Goal: Information Seeking & Learning: Learn about a topic

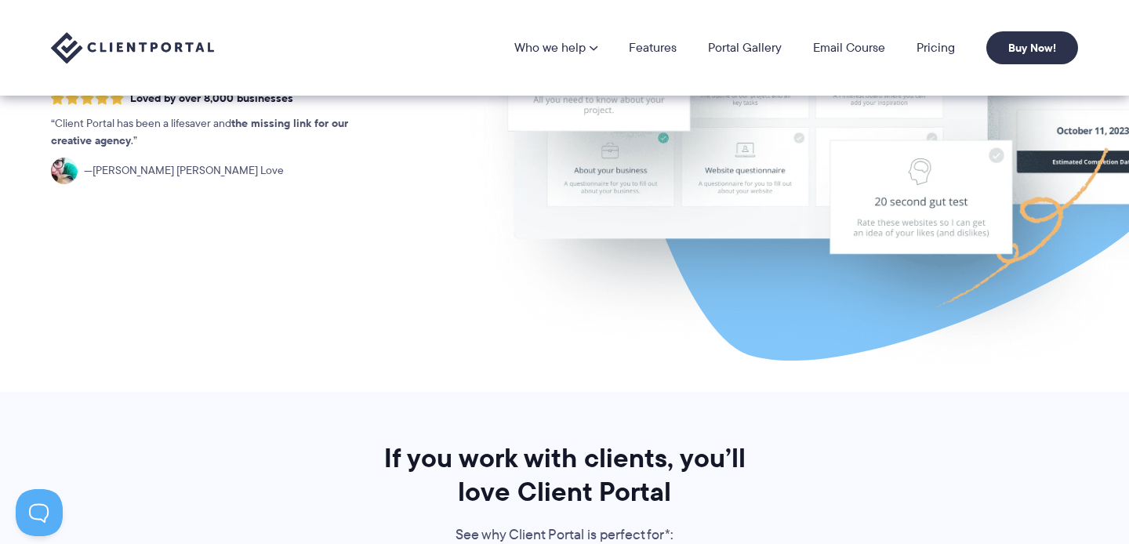
scroll to position [253, 0]
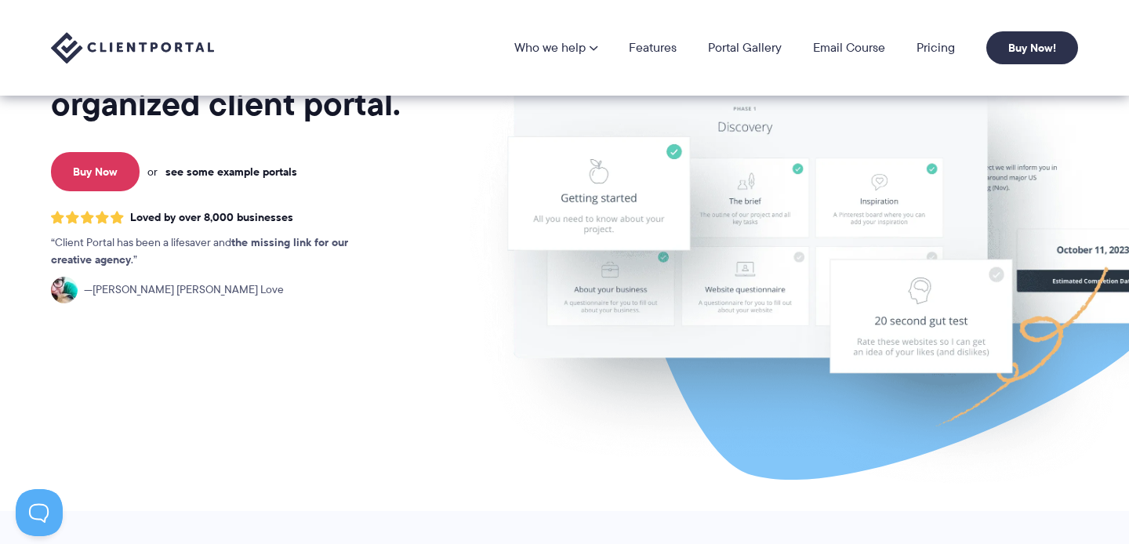
click at [281, 172] on link "see some example portals" at bounding box center [231, 172] width 132 height 14
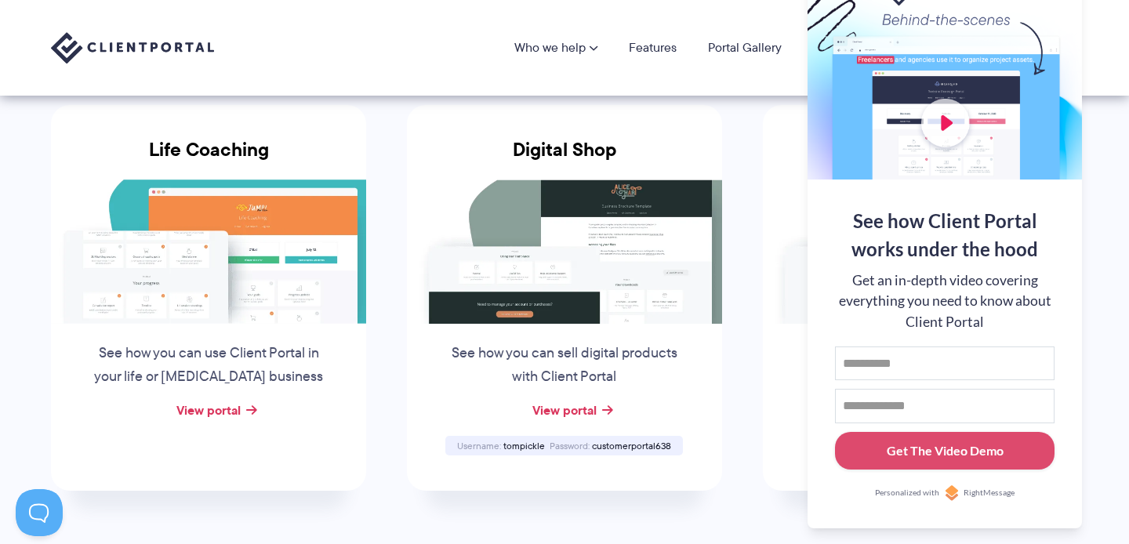
scroll to position [1130, 0]
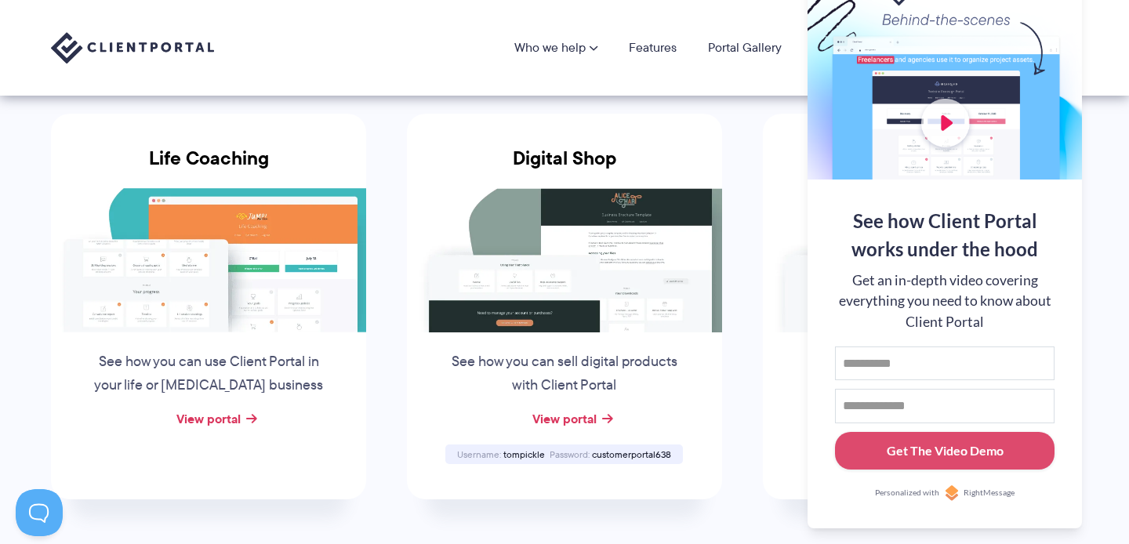
click at [1098, 317] on li "Custom Furniture Design and sell custom furniture with Client Portal View portal" at bounding box center [920, 306] width 356 height 445
click at [1061, 12] on div at bounding box center [944, 78] width 274 height 204
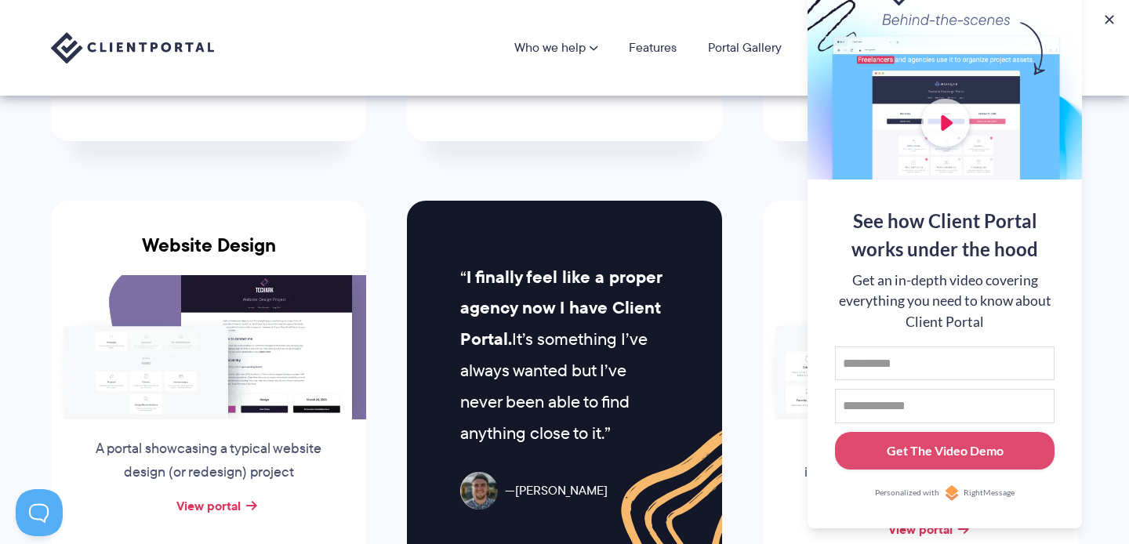
scroll to position [0, 0]
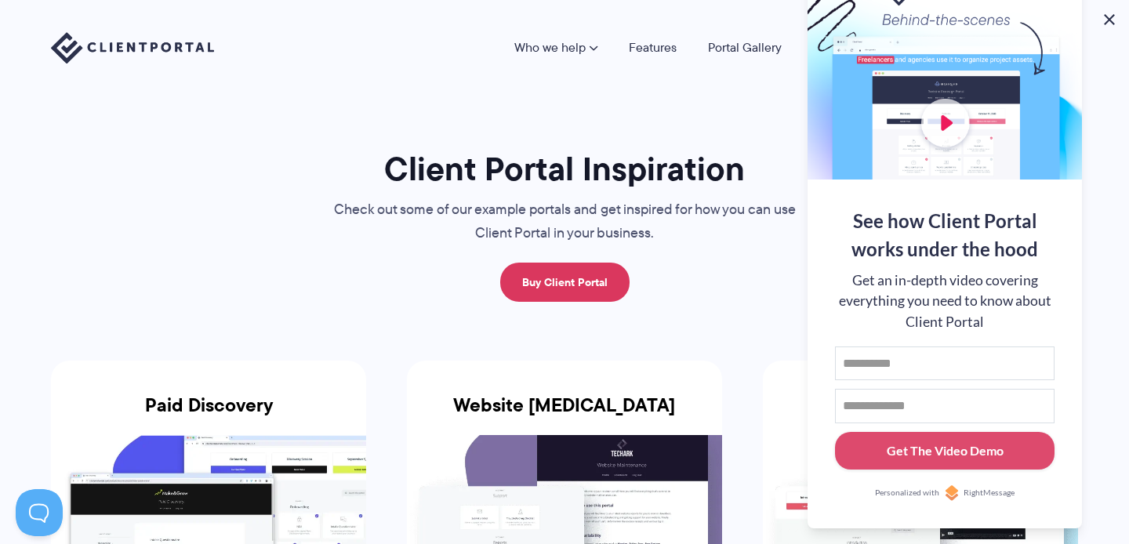
click at [1104, 18] on button at bounding box center [1109, 19] width 19 height 19
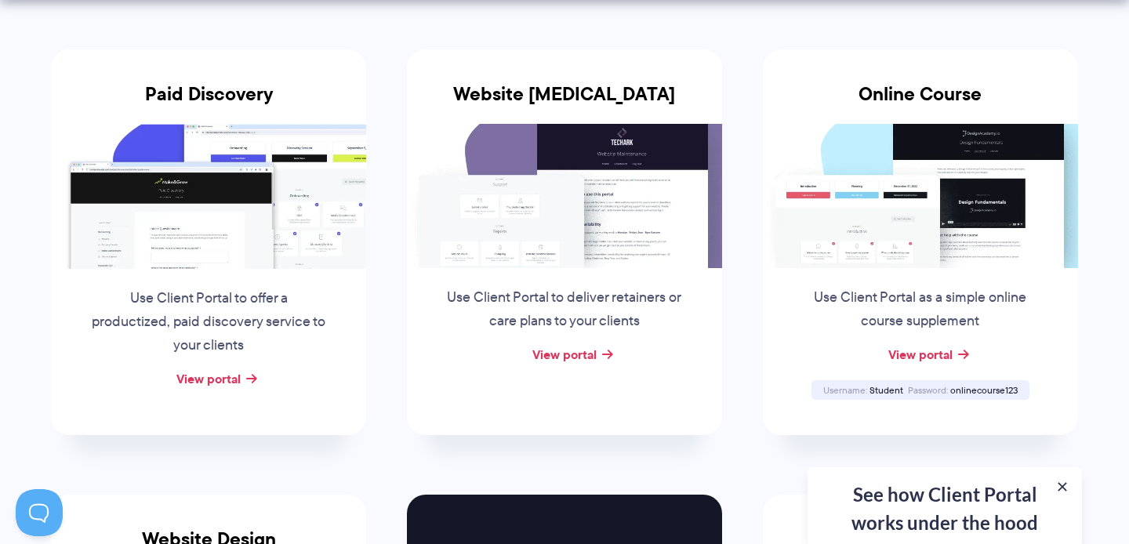
scroll to position [376, 0]
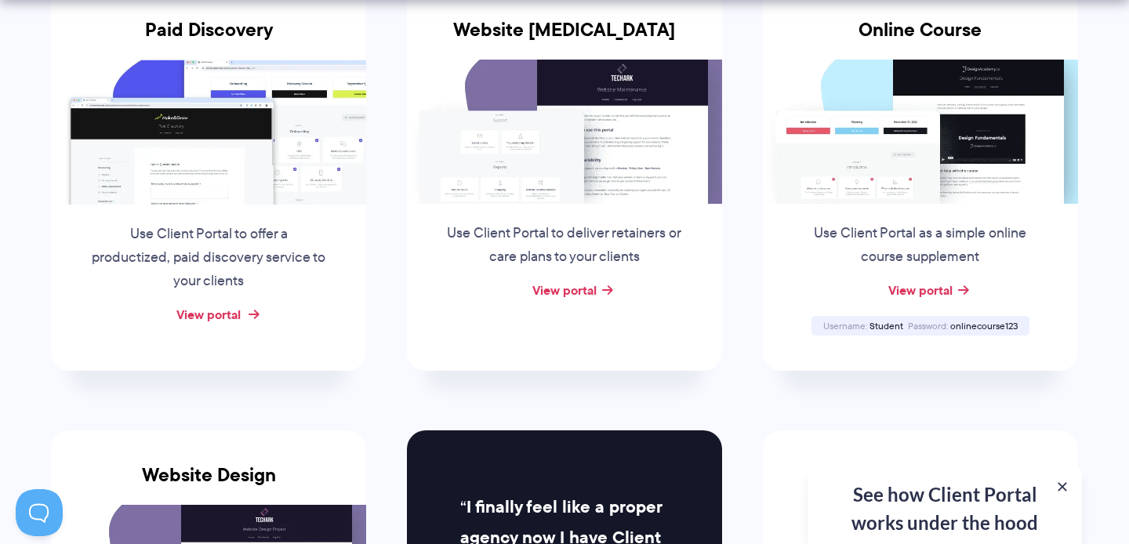
click at [227, 316] on link "View portal" at bounding box center [208, 314] width 64 height 19
